Goal: Information Seeking & Learning: Learn about a topic

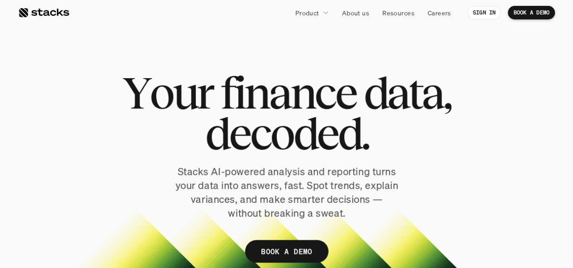
click at [59, 14] on div at bounding box center [43, 12] width 51 height 11
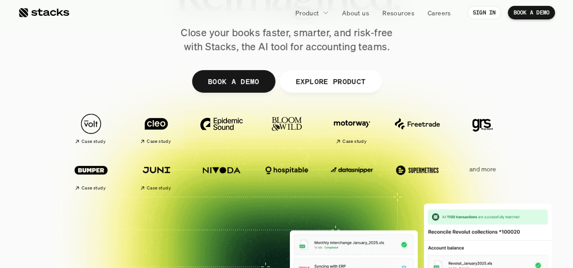
scroll to position [121, 0]
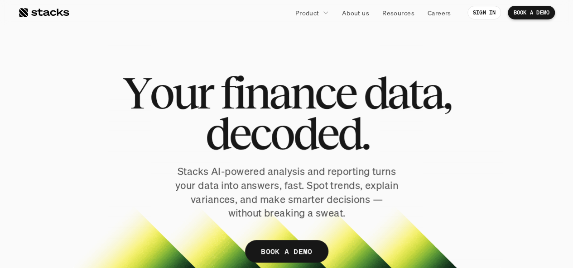
click at [57, 14] on div at bounding box center [43, 12] width 51 height 11
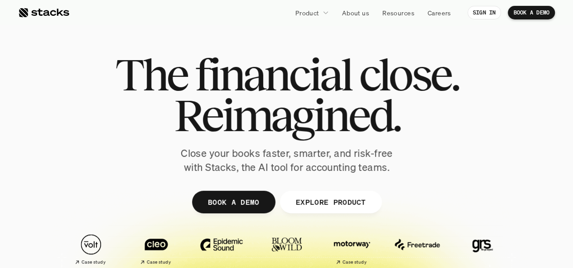
scroll to position [62, 0]
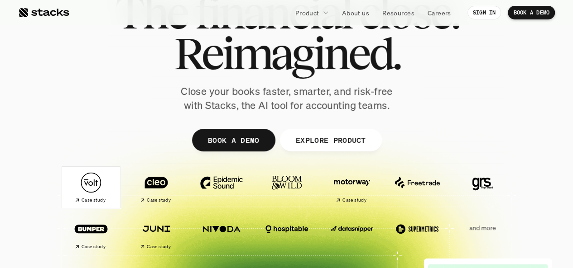
click at [93, 201] on h2 "Case study" at bounding box center [93, 200] width 24 height 5
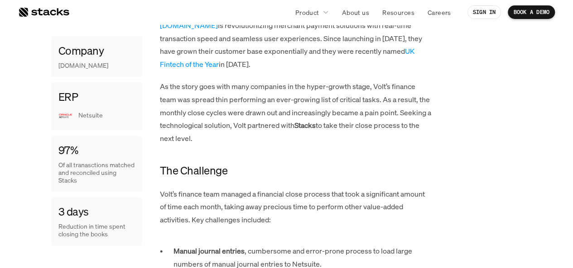
scroll to position [532, 0]
